Goal: Find specific page/section: Find specific page/section

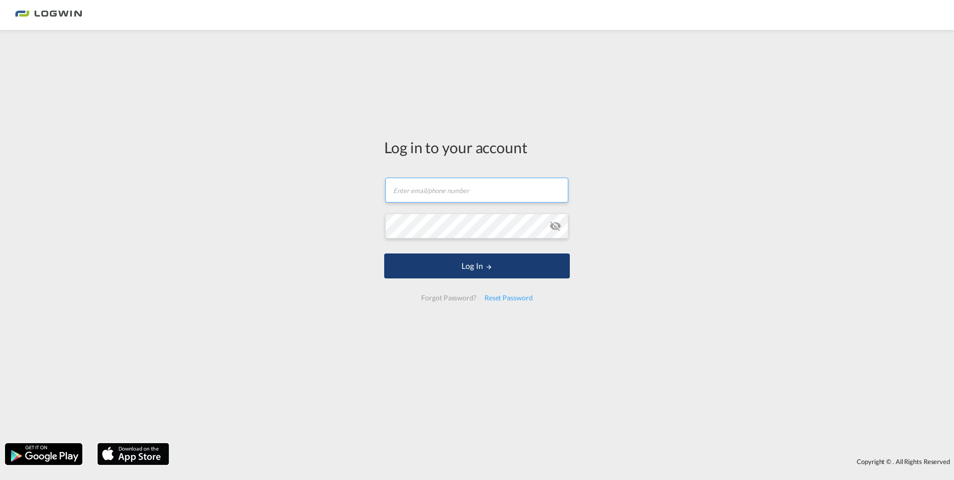
type input "[PERSON_NAME][EMAIL_ADDRESS][PERSON_NAME][DOMAIN_NAME]"
click at [476, 270] on button "Log In" at bounding box center [477, 265] width 186 height 25
